Goal: Information Seeking & Learning: Learn about a topic

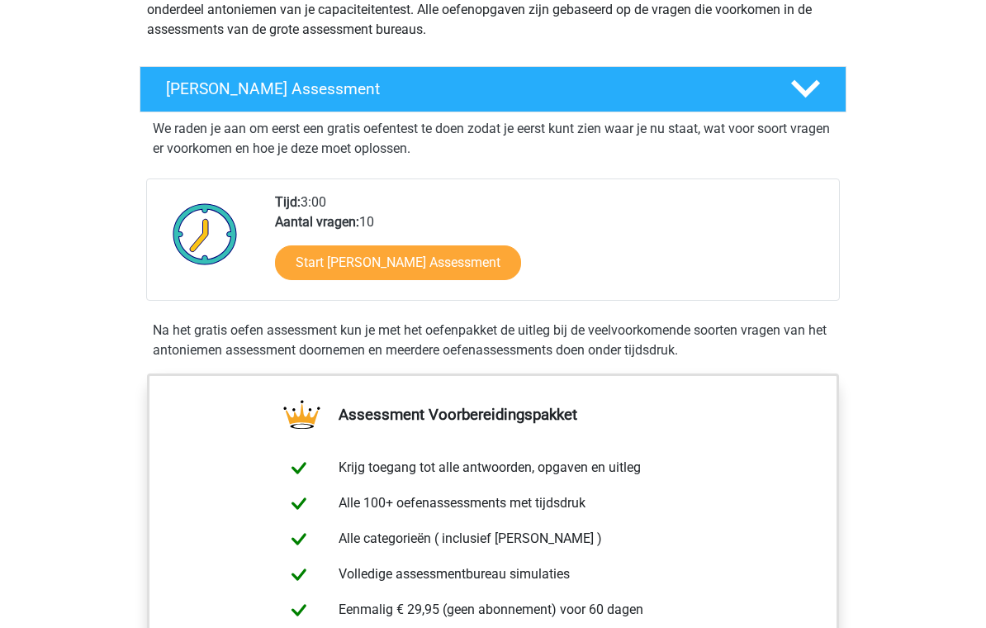
scroll to position [218, 0]
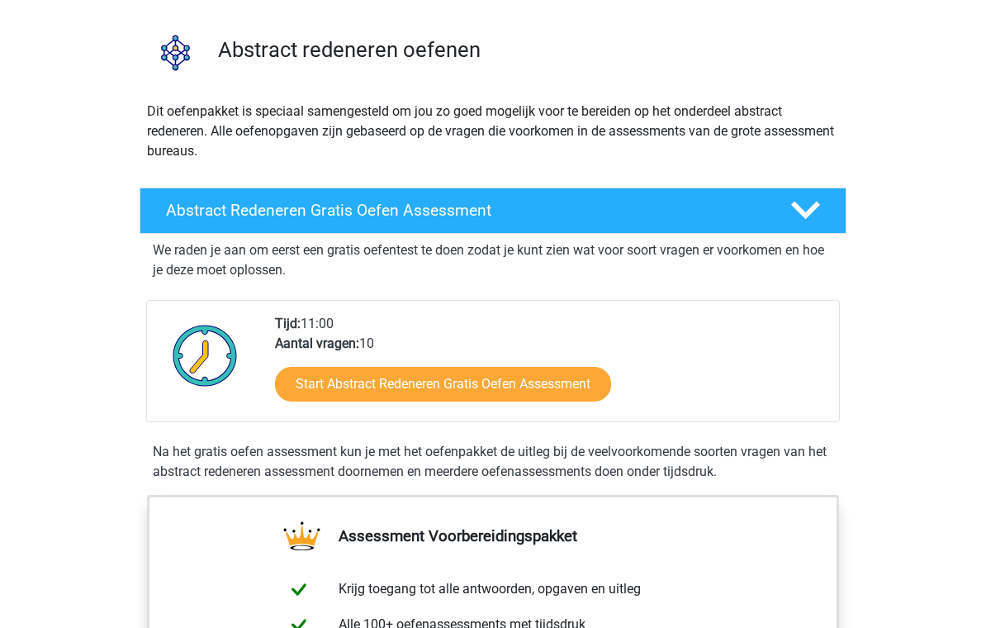
scroll to position [131, 0]
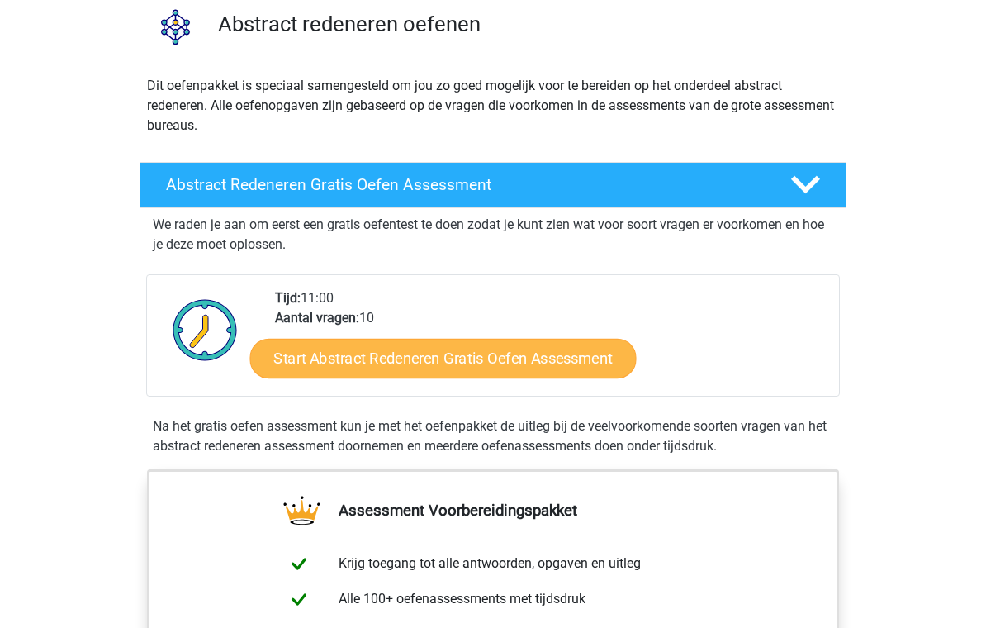
click at [325, 373] on link "Start Abstract Redeneren Gratis Oefen Assessment" at bounding box center [443, 358] width 387 height 40
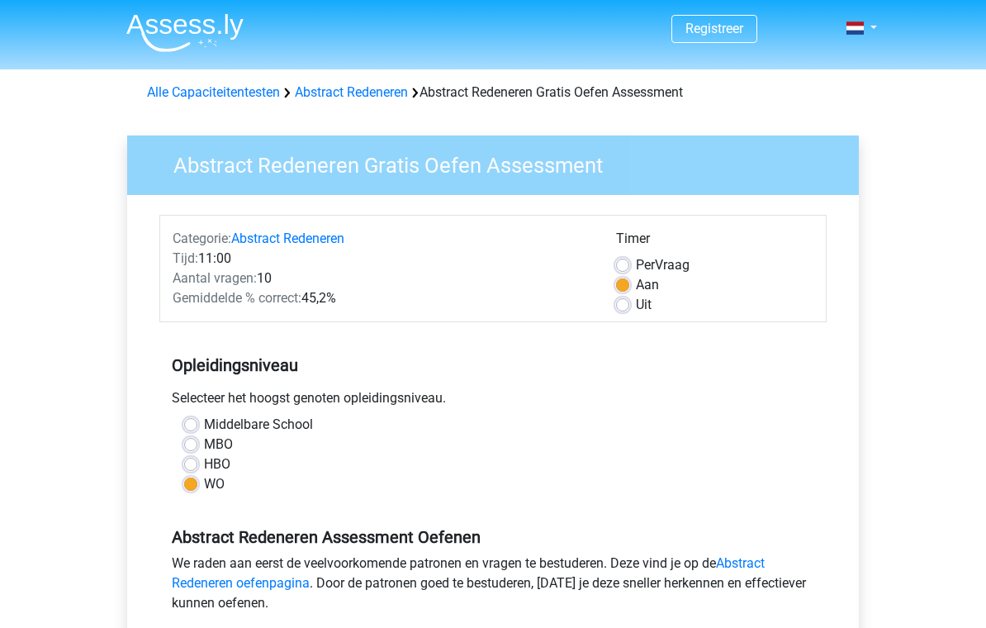
click at [636, 305] on label "Uit" at bounding box center [644, 305] width 16 height 20
click at [619, 305] on input "Uit" at bounding box center [622, 303] width 13 height 17
radio input "true"
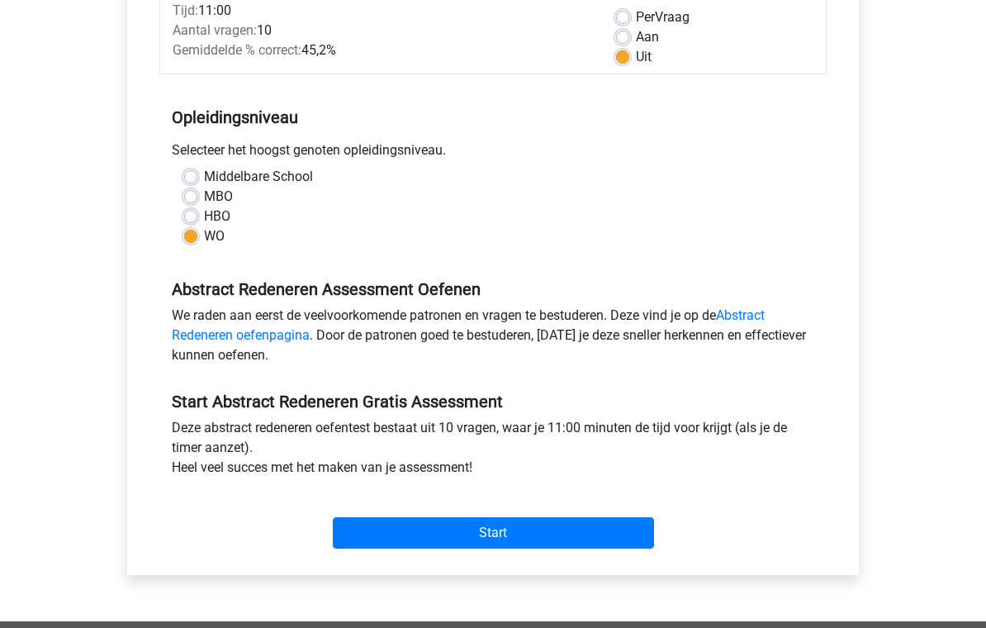
scroll to position [249, 0]
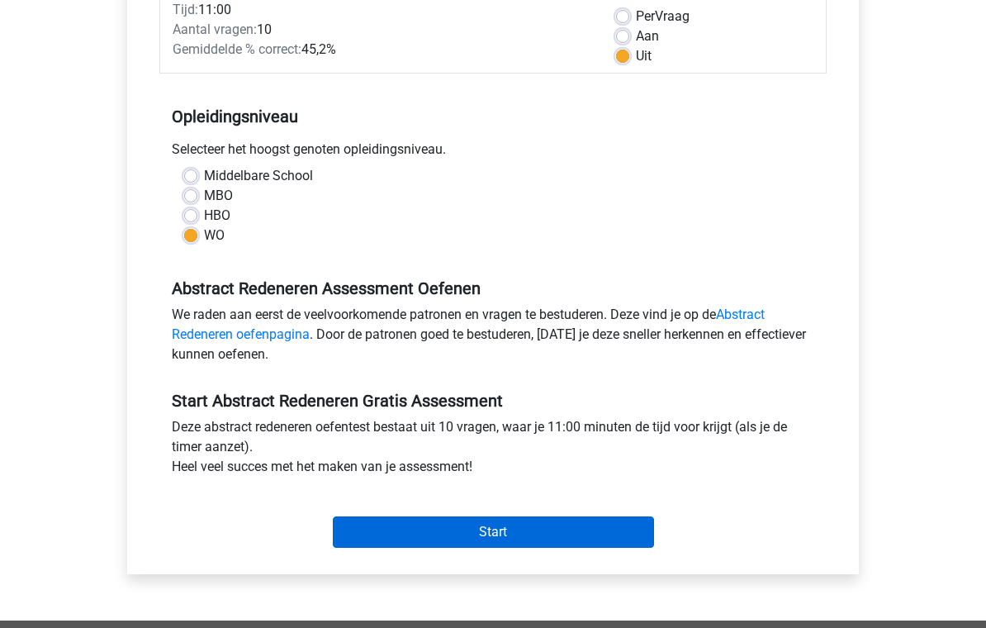
click at [487, 534] on input "Start" at bounding box center [493, 531] width 321 height 31
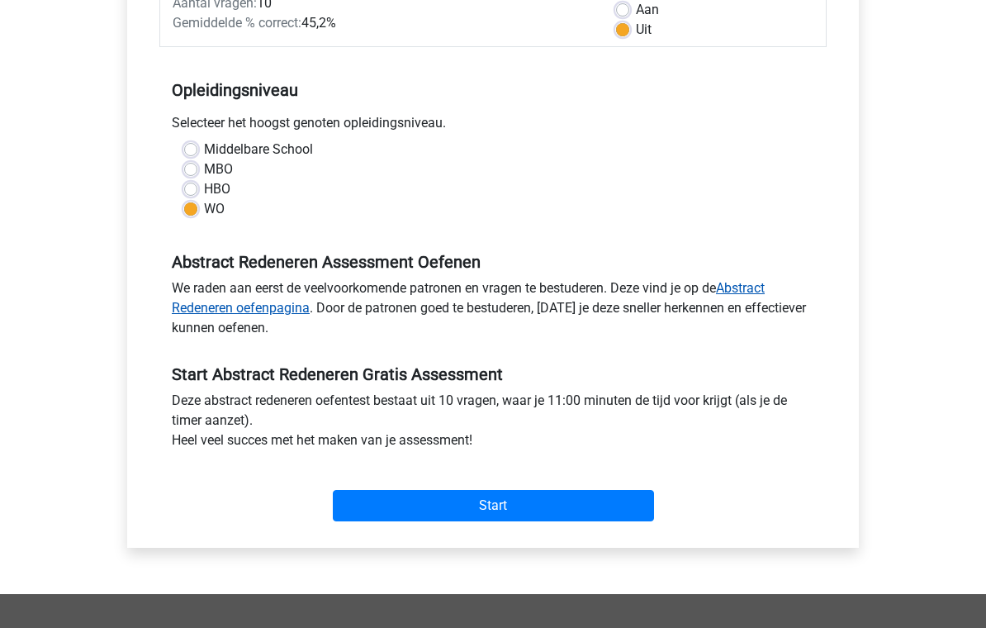
click at [178, 314] on link "Abstract Redeneren oefenpagina" at bounding box center [468, 299] width 593 height 36
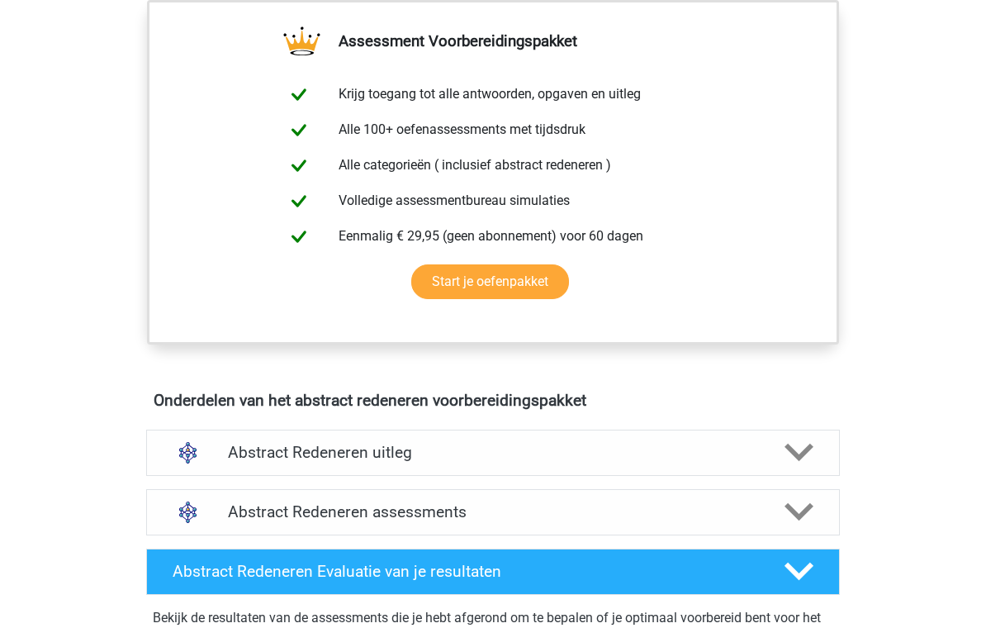
scroll to position [323, 0]
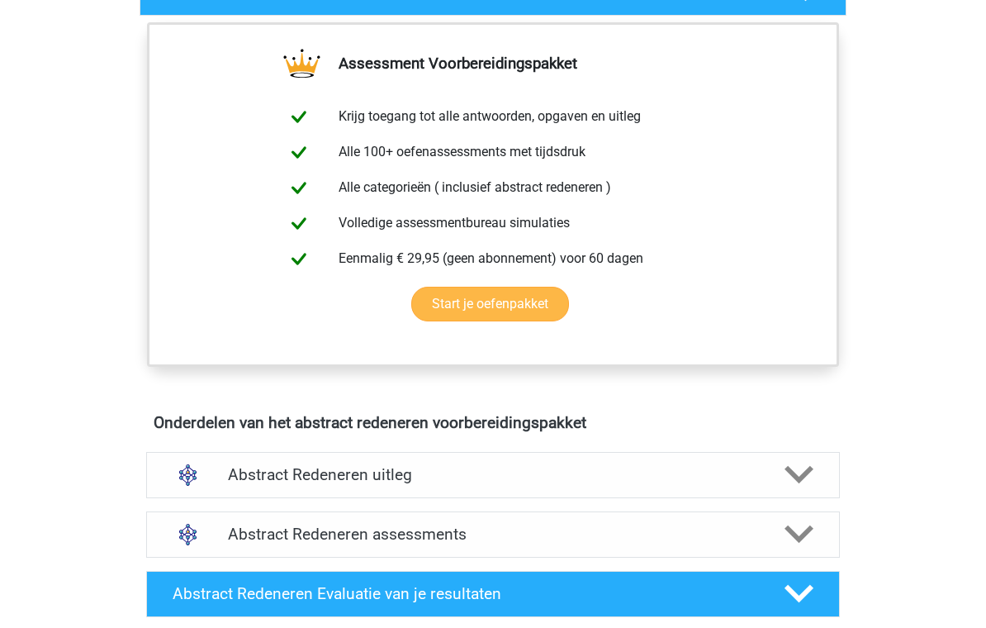
click at [464, 316] on link "Start je oefenpakket" at bounding box center [490, 304] width 158 height 35
